Goal: Task Accomplishment & Management: Manage account settings

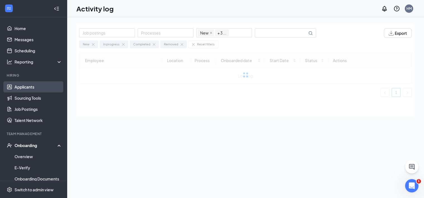
click at [26, 89] on link "Applicants" at bounding box center [38, 86] width 48 height 11
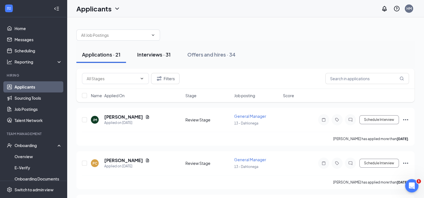
click at [147, 55] on div "Interviews · 31" at bounding box center [153, 54] width 33 height 7
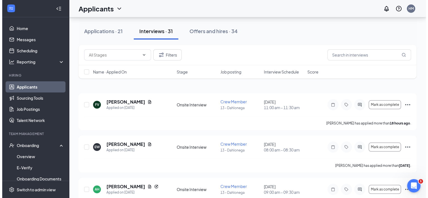
scroll to position [28, 0]
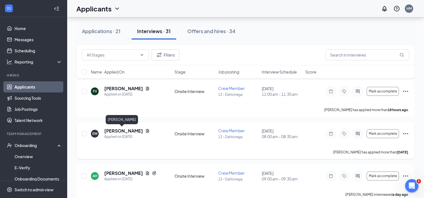
click at [127, 132] on h5 "[PERSON_NAME]" at bounding box center [123, 131] width 39 height 6
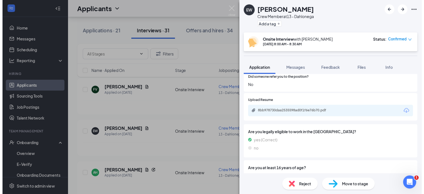
scroll to position [474, 0]
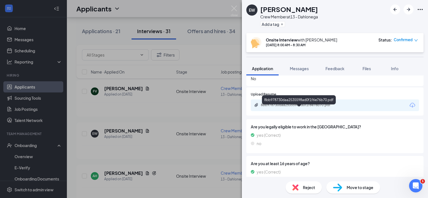
click at [324, 107] on div "8bb978730daa2535598ad0f1f6e76b70.pdf" at bounding box center [300, 105] width 78 height 4
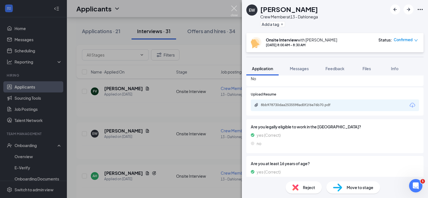
click at [231, 8] on img at bounding box center [234, 11] width 7 height 11
click at [234, 8] on img at bounding box center [234, 11] width 7 height 11
